Goal: Navigation & Orientation: Find specific page/section

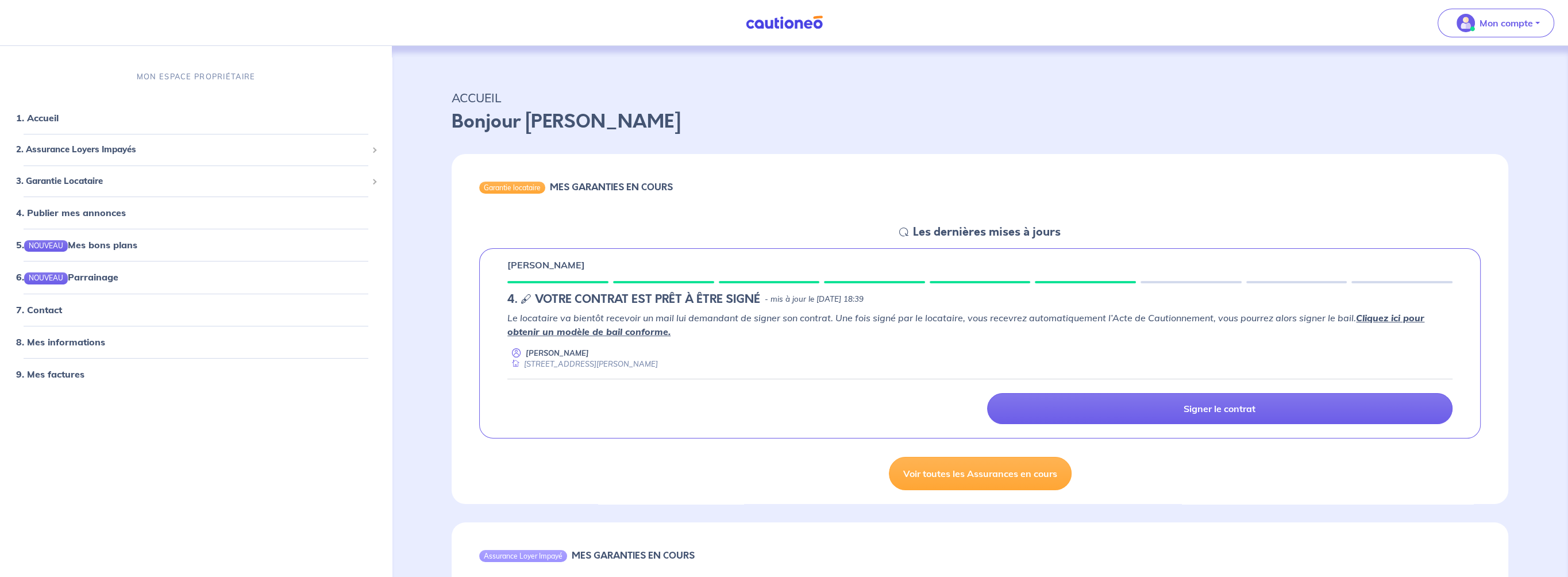
click at [794, 26] on img at bounding box center [784, 22] width 86 height 14
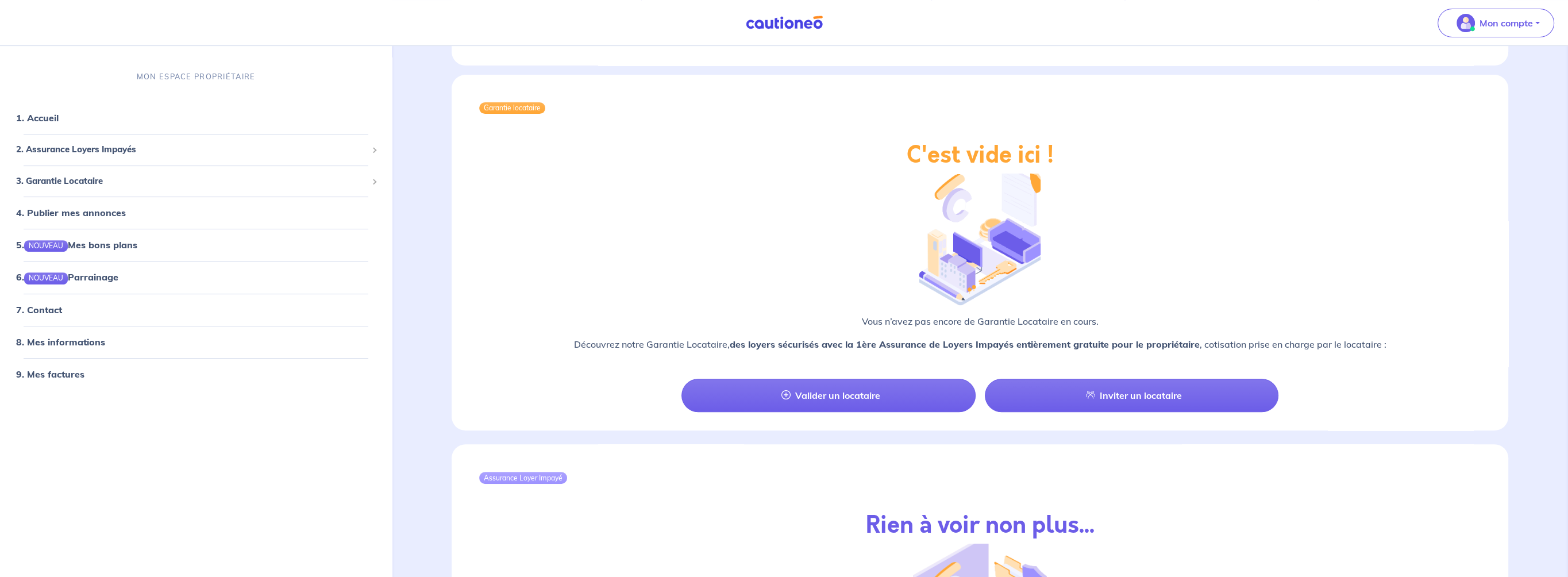
scroll to position [1093, 0]
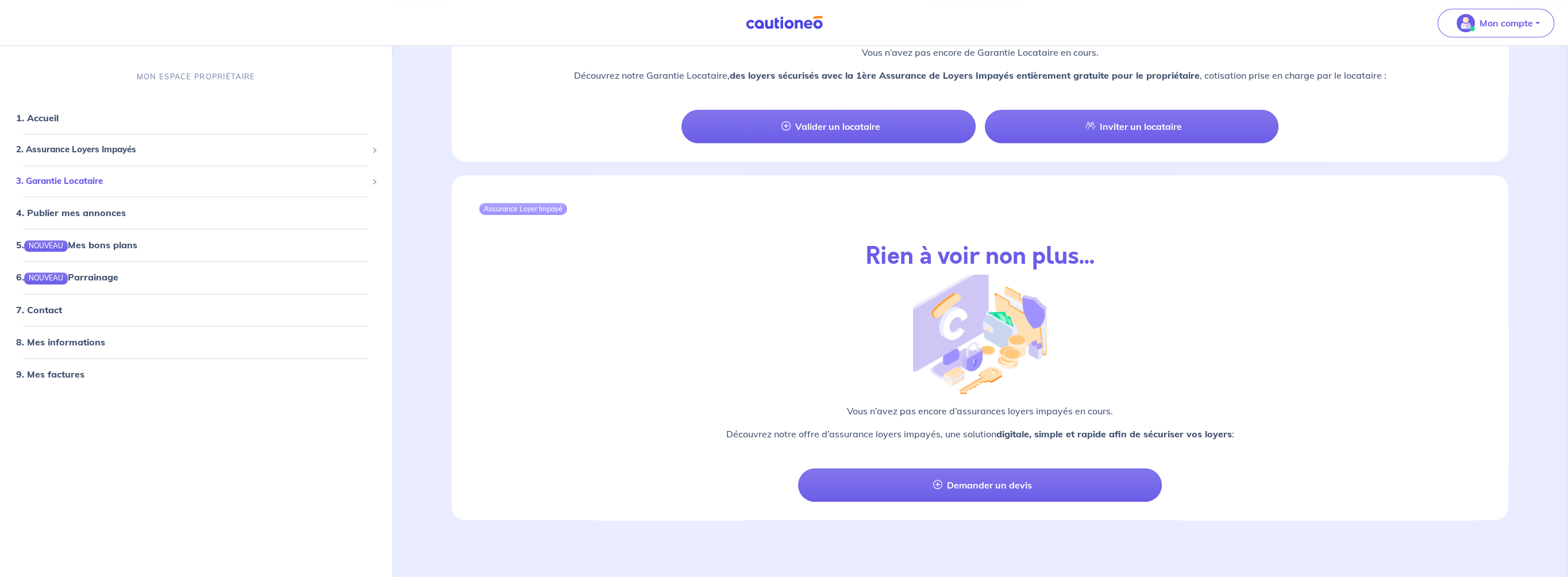
click at [95, 179] on span "3. Garantie Locataire" at bounding box center [192, 181] width 351 height 13
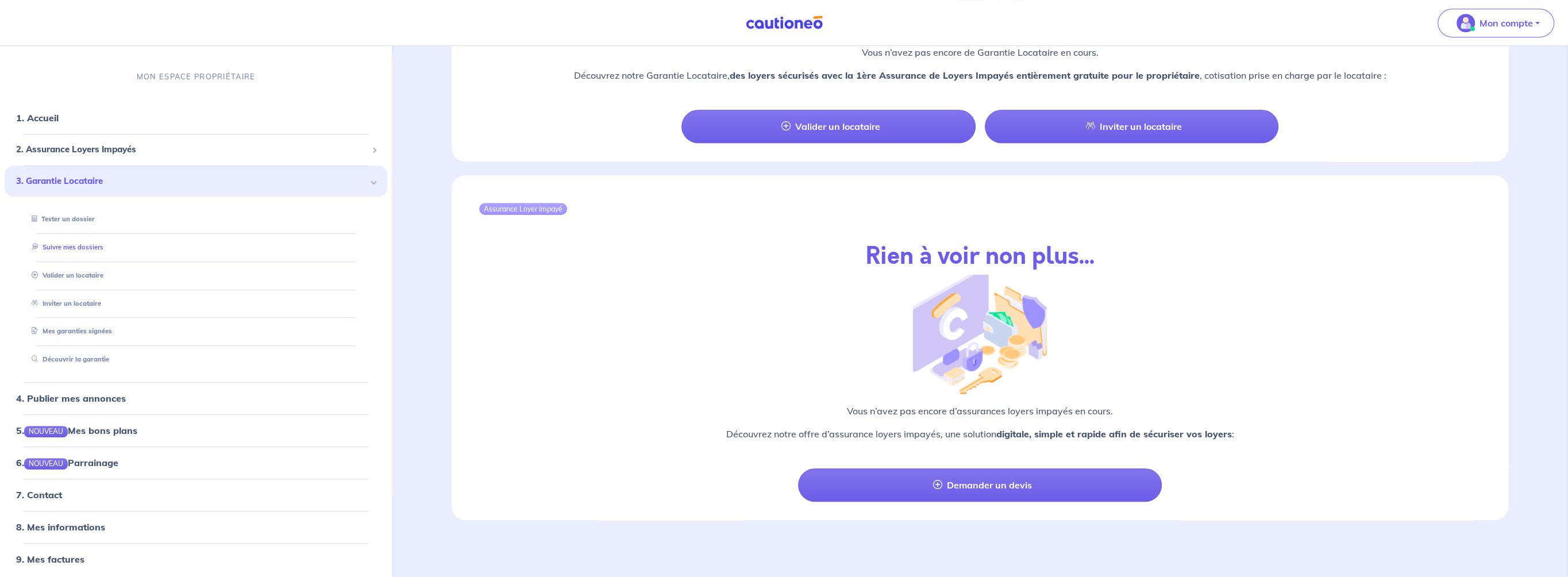
click at [88, 247] on link "Suivre mes dossiers" at bounding box center [65, 247] width 77 height 8
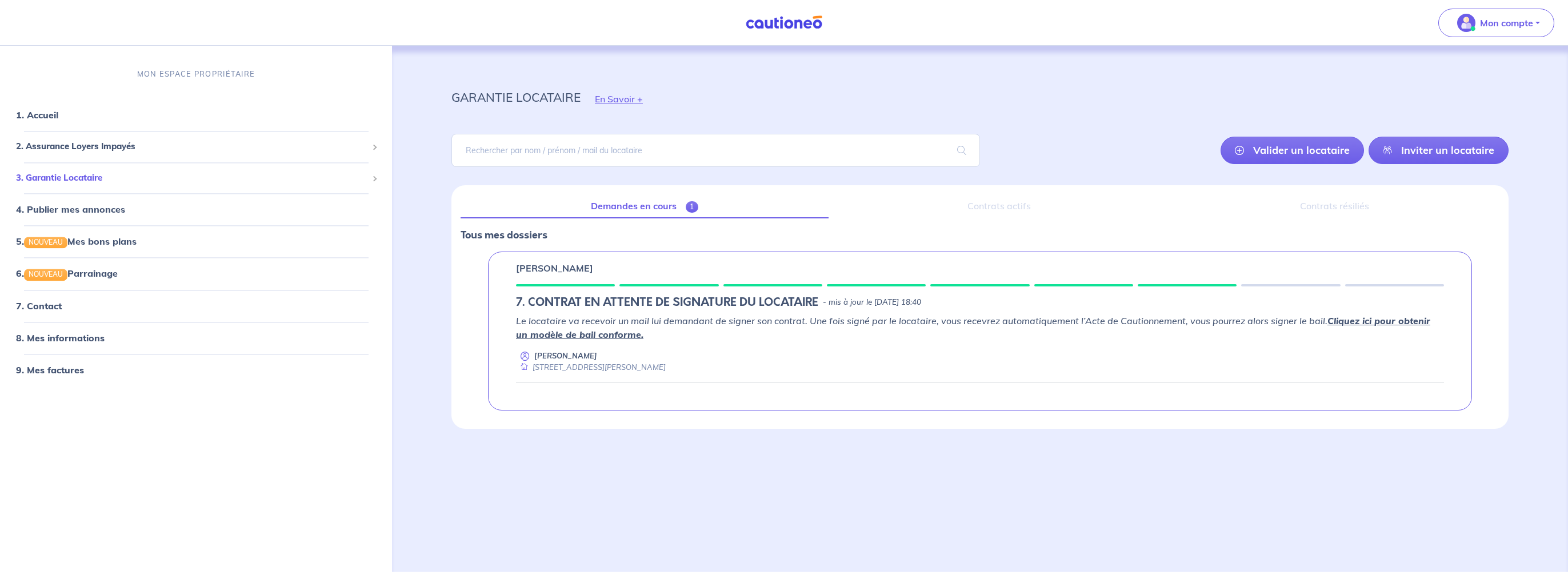
click at [76, 178] on span "3. Garantie Locataire" at bounding box center [191, 178] width 351 height 13
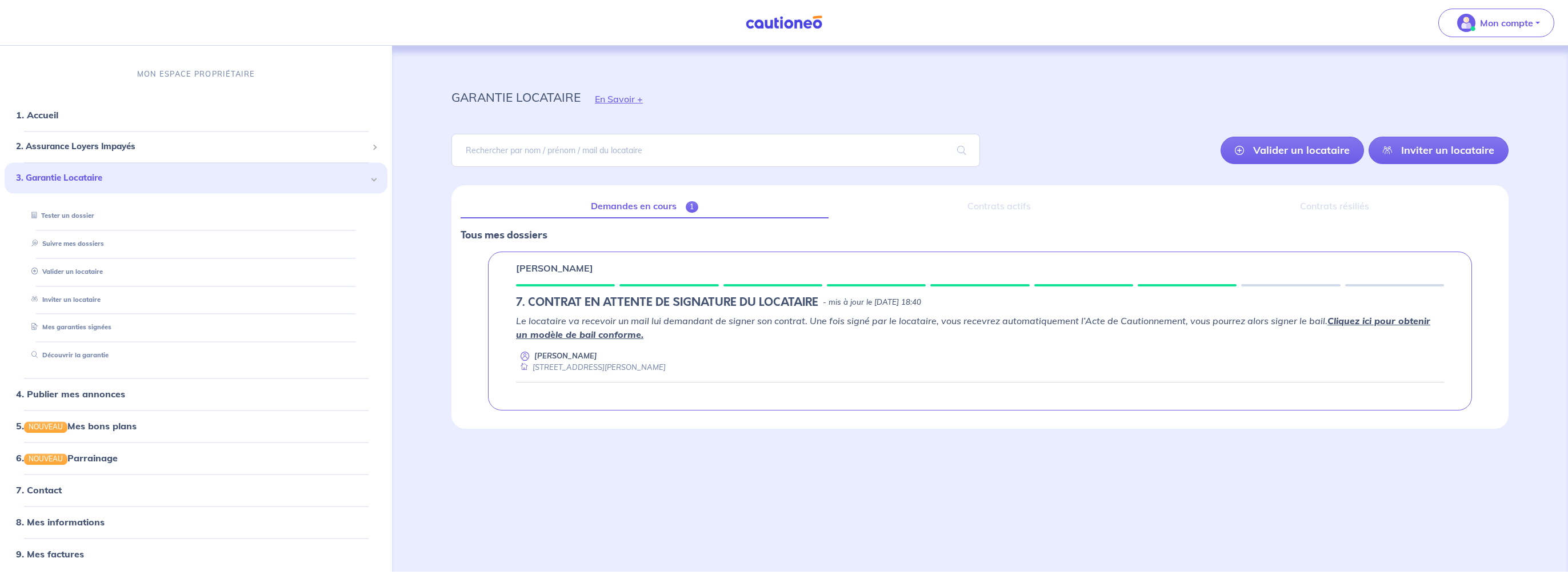
click at [76, 178] on span "3. Garantie Locataire" at bounding box center [191, 178] width 351 height 13
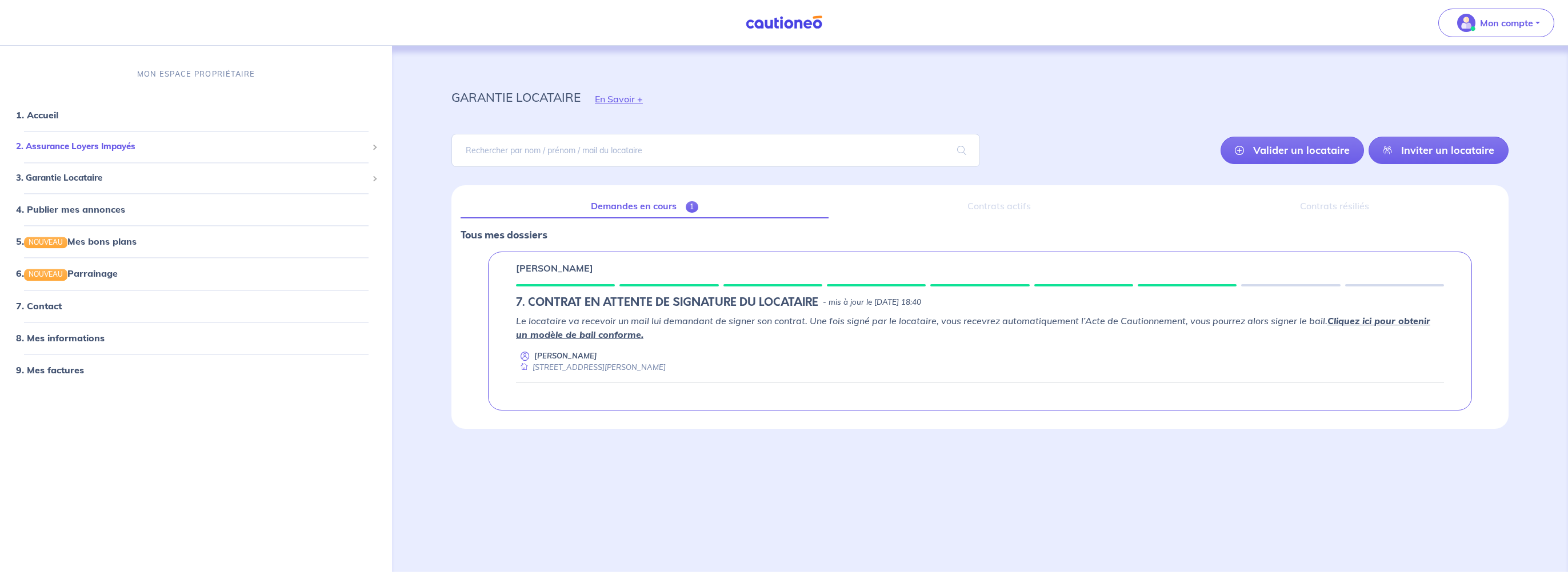
click at [98, 152] on span "2. Assurance Loyers Impayés" at bounding box center [191, 147] width 351 height 13
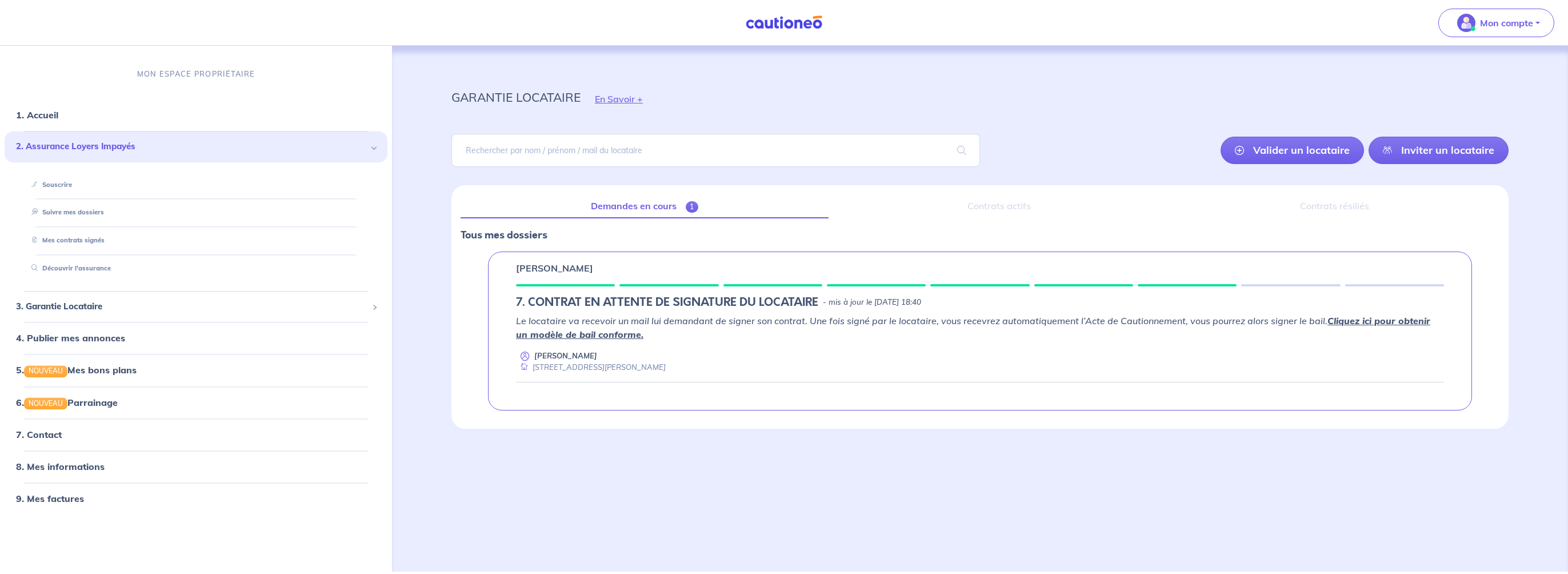
click at [1454, 91] on div "garantie locataire En Savoir +" at bounding box center [980, 99] width 1112 height 51
click at [774, 19] on img at bounding box center [784, 22] width 86 height 14
